Goal: Check status: Check status

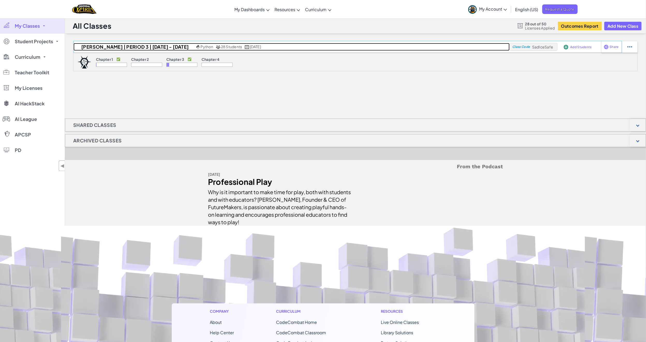
click at [126, 48] on h2 "Mr. Wiedman | Period 3 | Monday - Friday" at bounding box center [135, 47] width 122 height 8
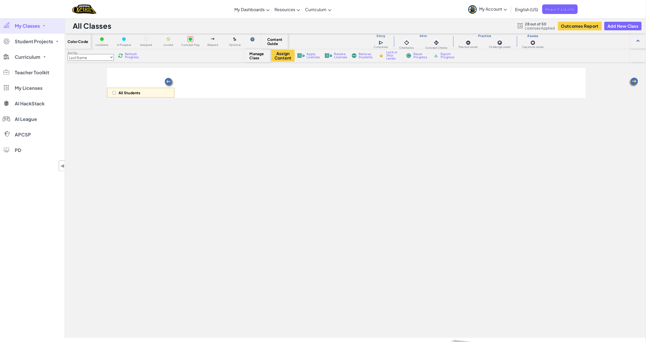
select select "5e27600d1c9d440000ac3ee7"
